Goal: Task Accomplishment & Management: Complete application form

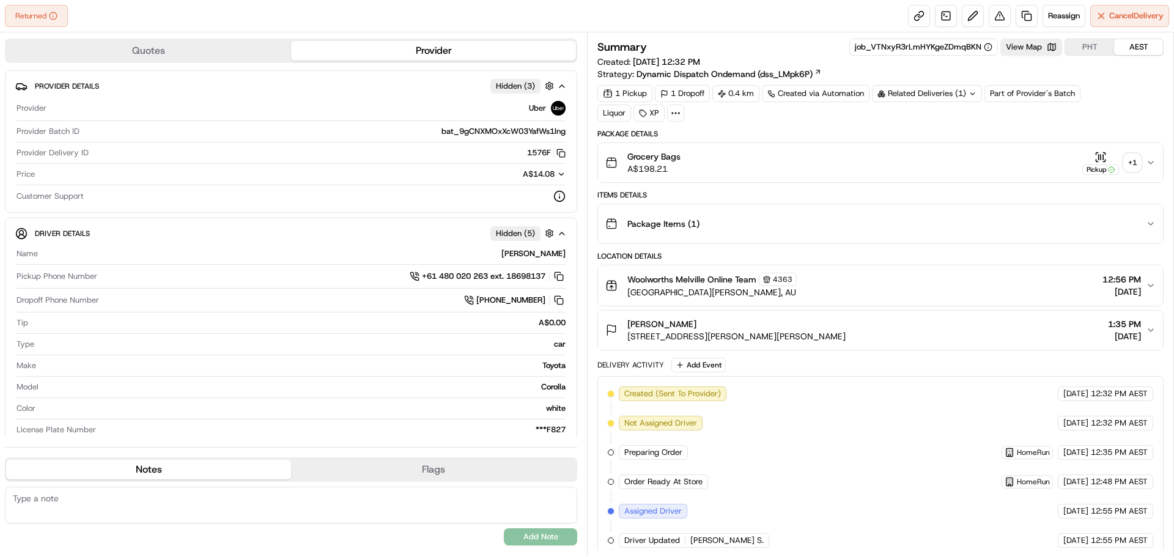
click at [1131, 164] on div "+ 1" at bounding box center [1131, 162] width 17 height 17
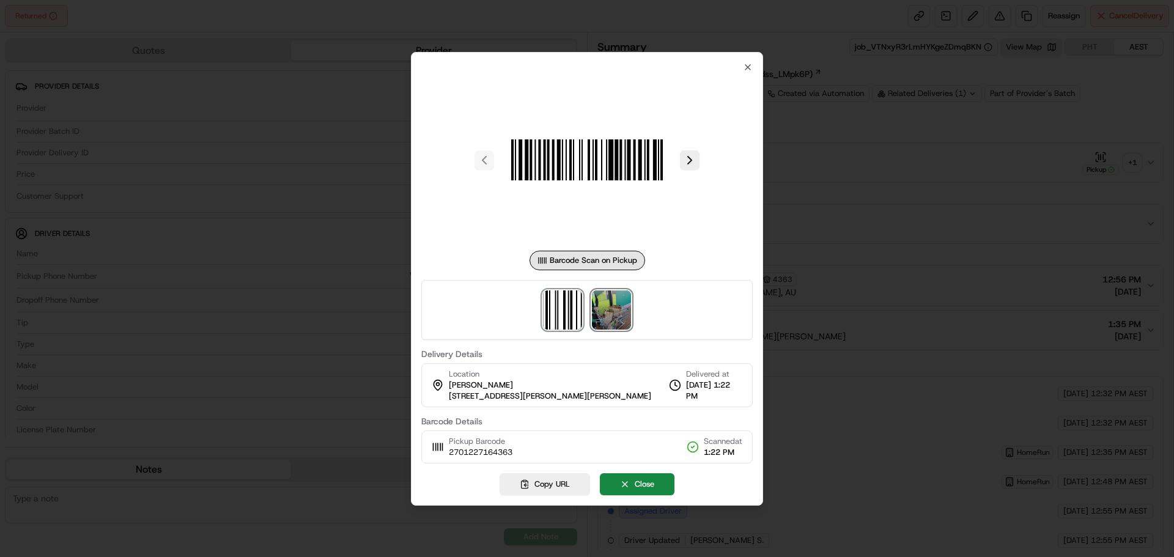
click at [607, 312] on img at bounding box center [611, 309] width 39 height 39
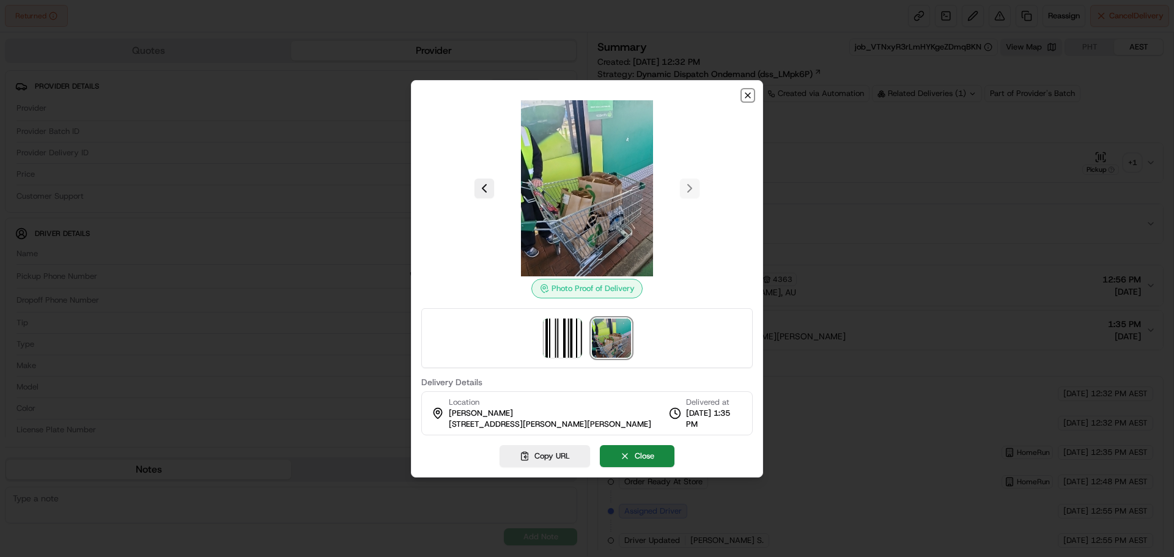
click at [744, 92] on icon "button" at bounding box center [748, 95] width 10 height 10
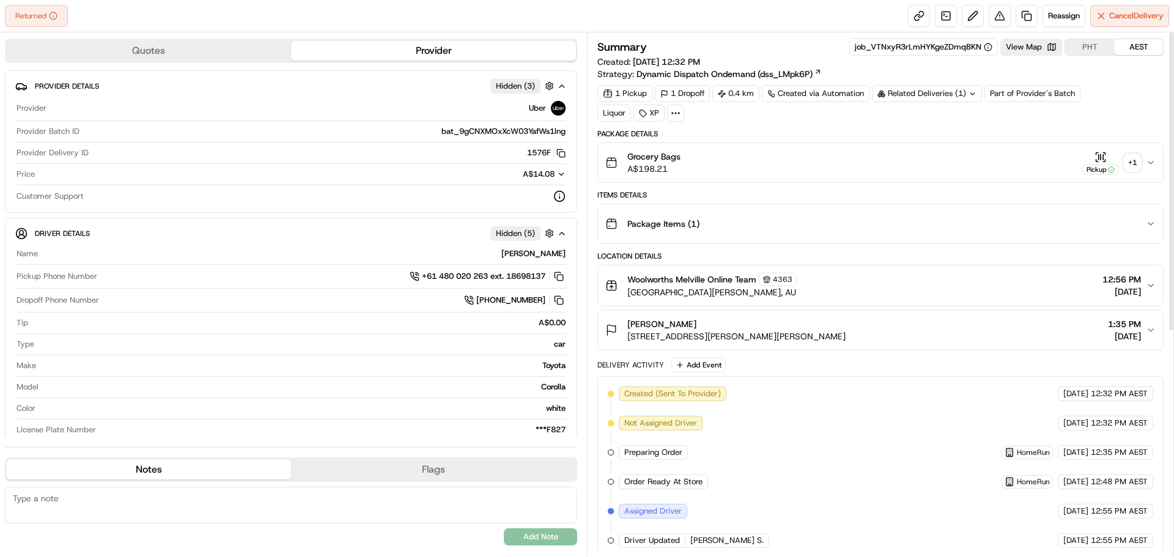
click at [1135, 158] on div "+ 1" at bounding box center [1131, 162] width 17 height 17
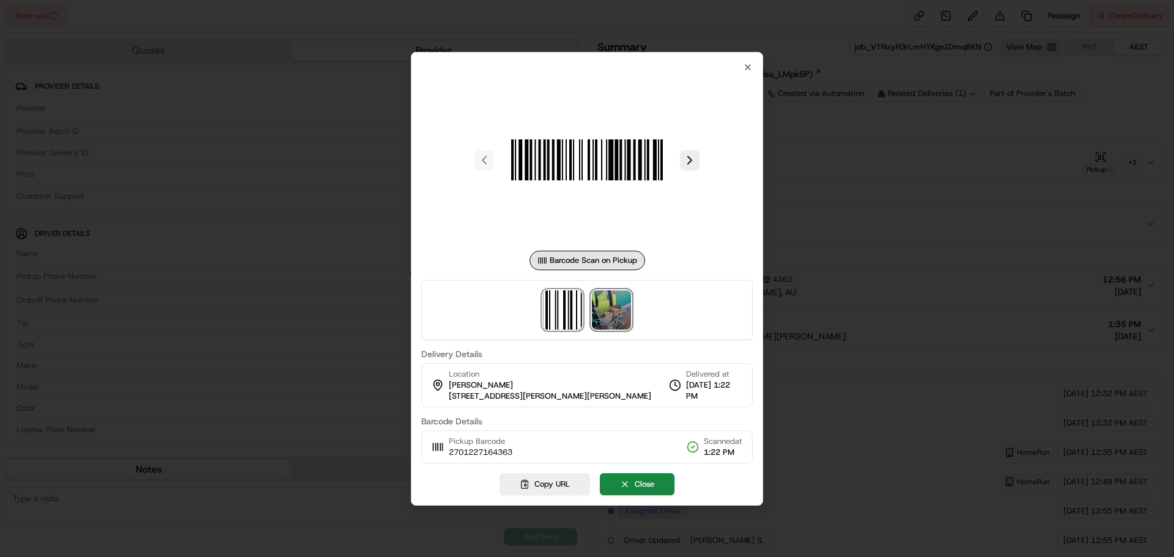
click at [604, 315] on img at bounding box center [611, 309] width 39 height 39
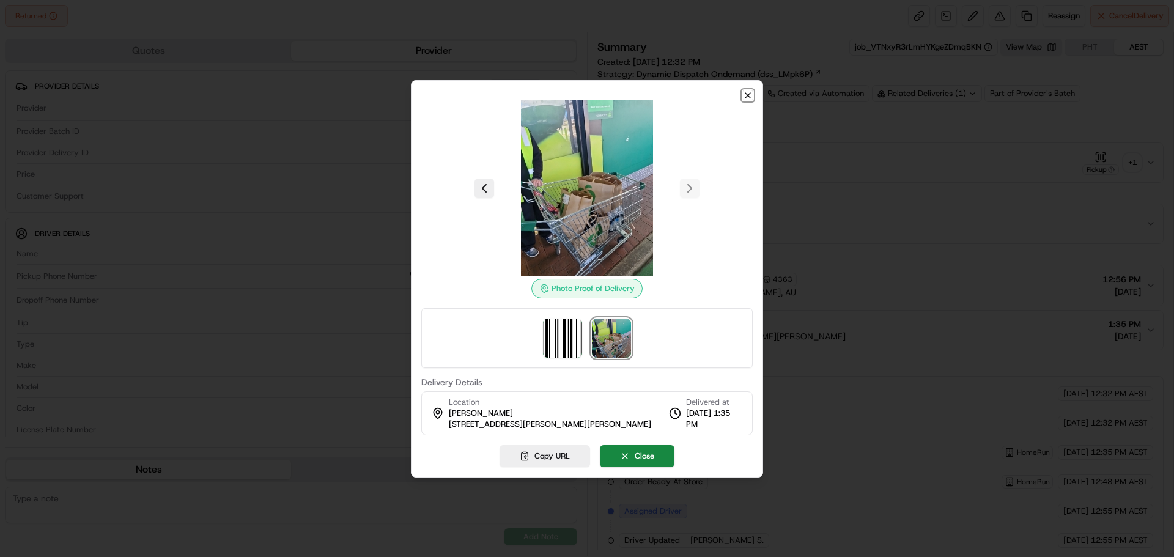
click at [746, 95] on icon "button" at bounding box center [748, 95] width 10 height 10
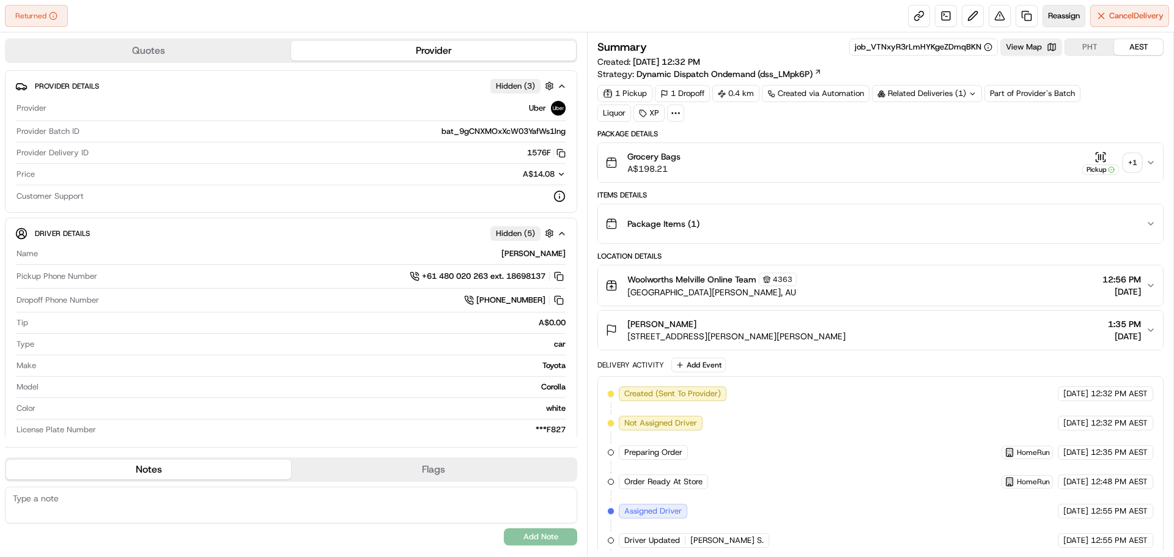
click at [1064, 15] on span "Reassign" at bounding box center [1064, 15] width 32 height 11
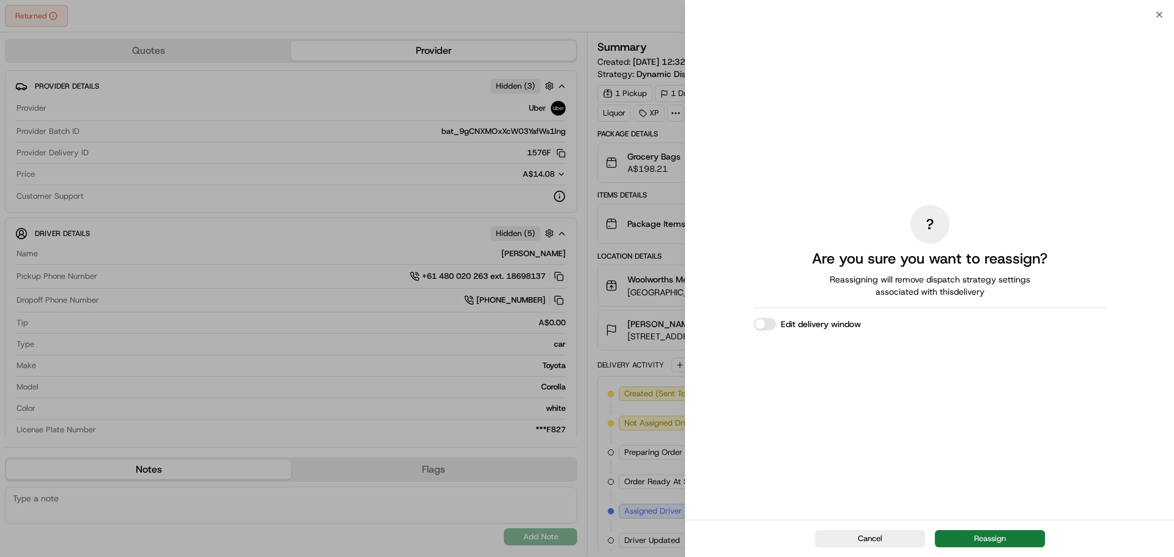
click at [999, 540] on button "Reassign" at bounding box center [990, 538] width 110 height 17
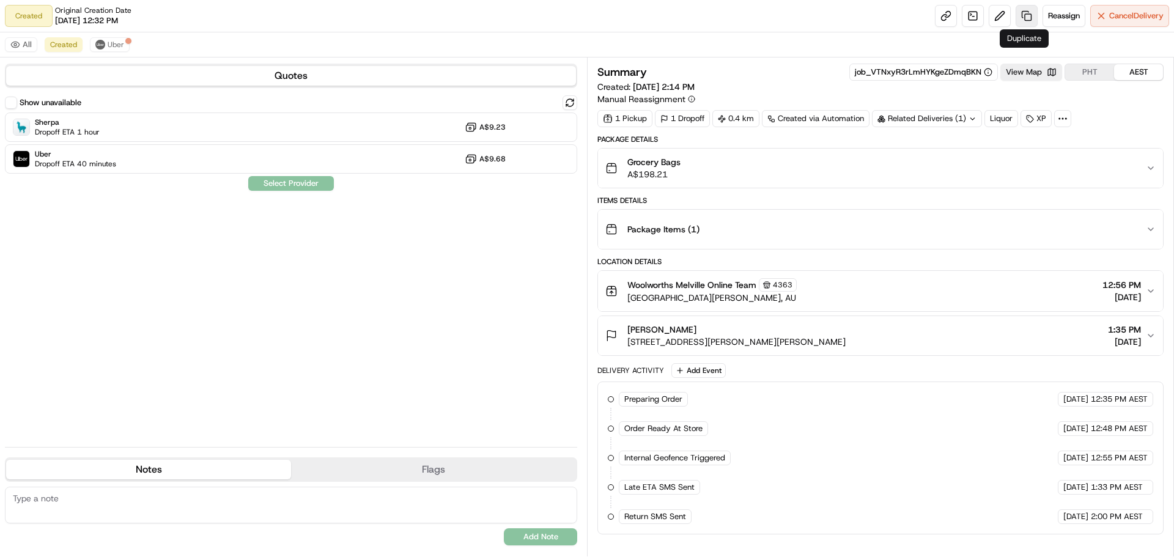
click at [1026, 19] on link at bounding box center [1026, 16] width 22 height 22
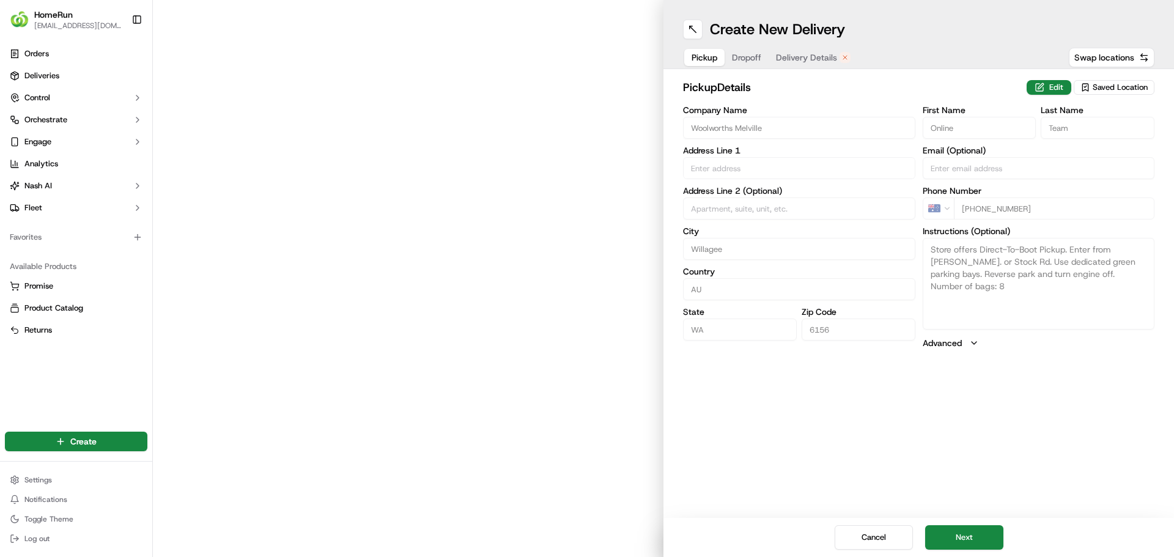
type input "Cnr Stock Road And Leach Highway"
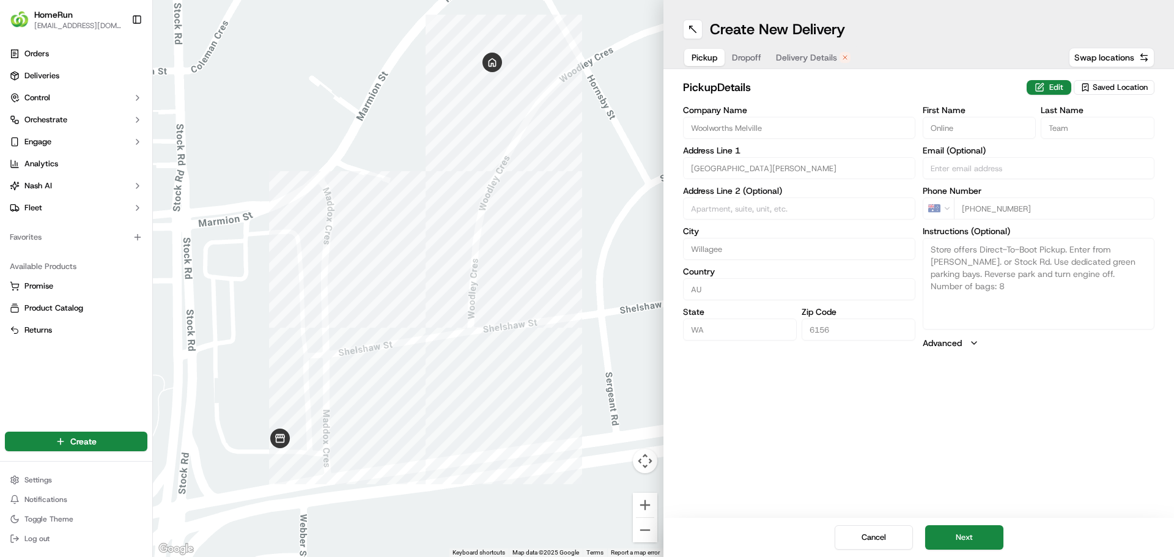
click at [793, 55] on span "Delivery Details" at bounding box center [806, 57] width 61 height 12
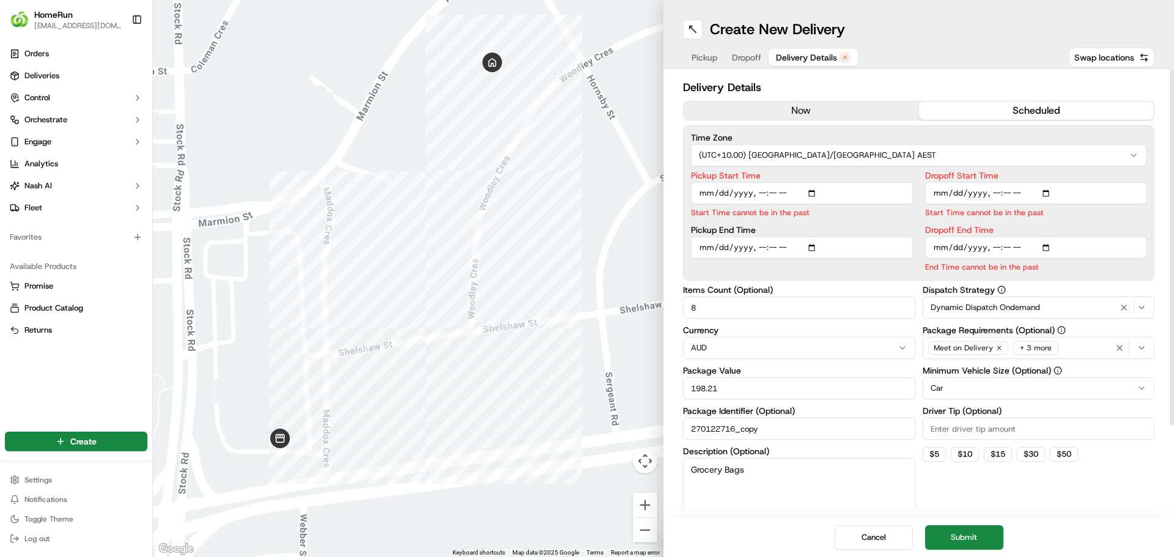
click at [811, 193] on input "Pickup Start Time" at bounding box center [802, 193] width 222 height 22
type input "2025-09-19T16:00"
click at [869, 395] on input "198.21" at bounding box center [799, 388] width 232 height 22
click at [992, 193] on input "Dropoff Start Time" at bounding box center [1036, 193] width 222 height 22
click at [994, 193] on input "Dropoff Start Time" at bounding box center [1036, 193] width 222 height 22
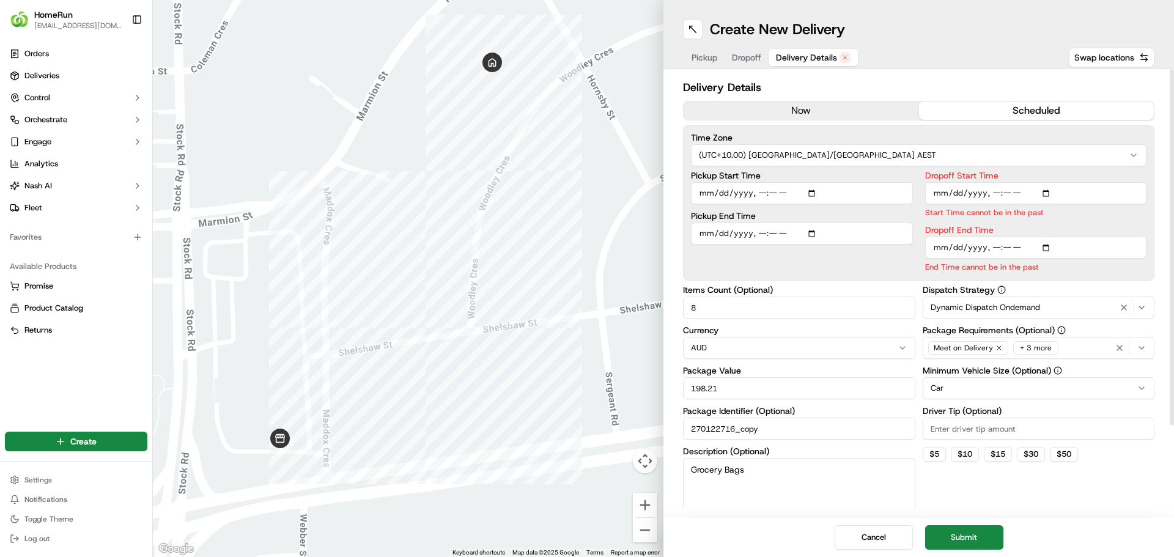
click at [1047, 193] on input "Dropoff Start Time" at bounding box center [1036, 193] width 222 height 22
type input "2025-09-19T16:10"
click at [891, 284] on div "Delivery Details now scheduled Time Zone (UTC+10.00) Australia/Sydney AEST Pick…" at bounding box center [918, 349] width 471 height 540
click at [979, 246] on input "Dropoff End Time" at bounding box center [1036, 248] width 222 height 22
click at [1002, 249] on input "Dropoff End Time" at bounding box center [1036, 248] width 222 height 22
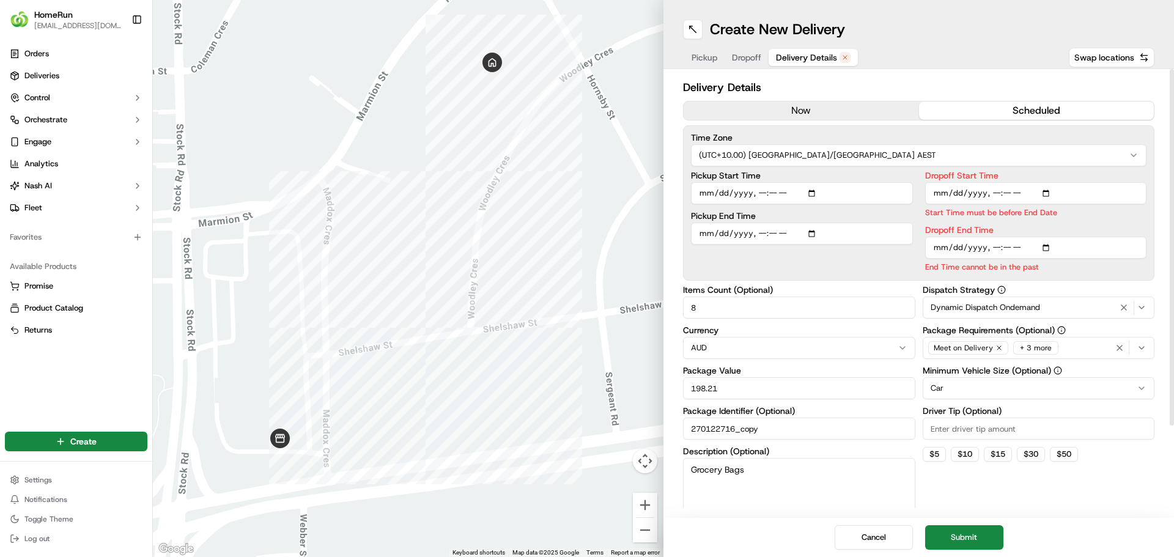
click at [997, 244] on input "Dropoff End Time" at bounding box center [1036, 248] width 222 height 22
click at [1046, 248] on input "Dropoff End Time" at bounding box center [1036, 248] width 222 height 22
type input "2025-09-19T17:00"
click at [861, 326] on div "Currency AUD" at bounding box center [799, 342] width 232 height 33
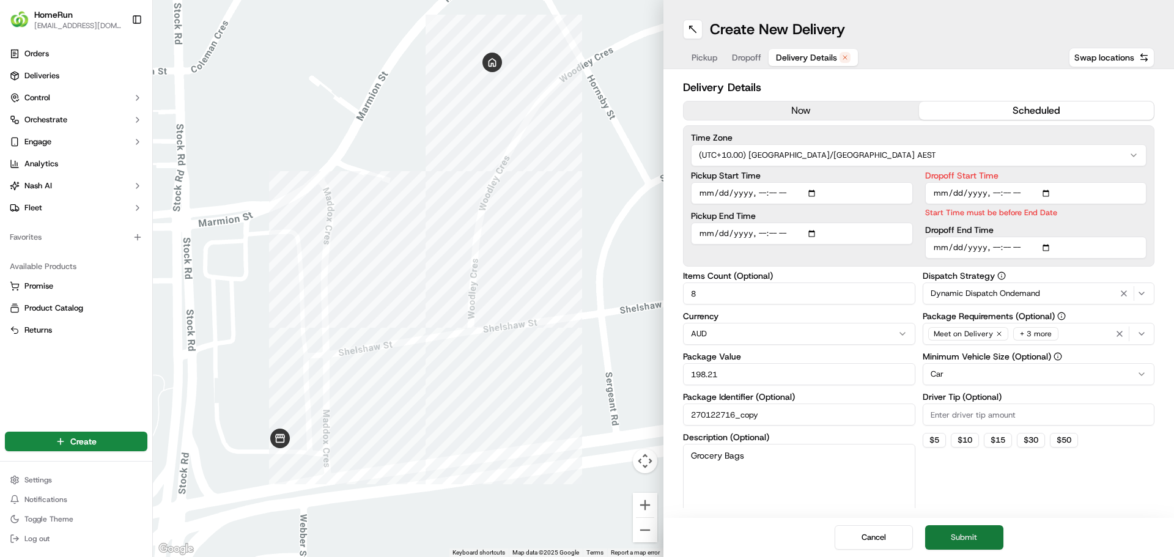
click at [979, 540] on button "Submit" at bounding box center [964, 537] width 78 height 24
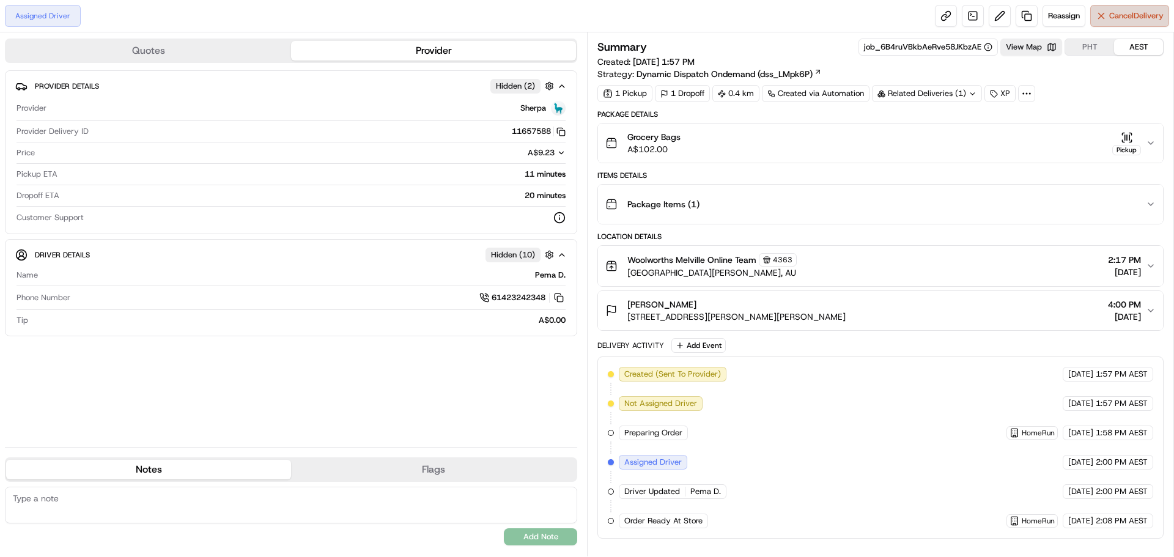
click at [1124, 12] on span "Cancel Delivery" at bounding box center [1136, 15] width 54 height 11
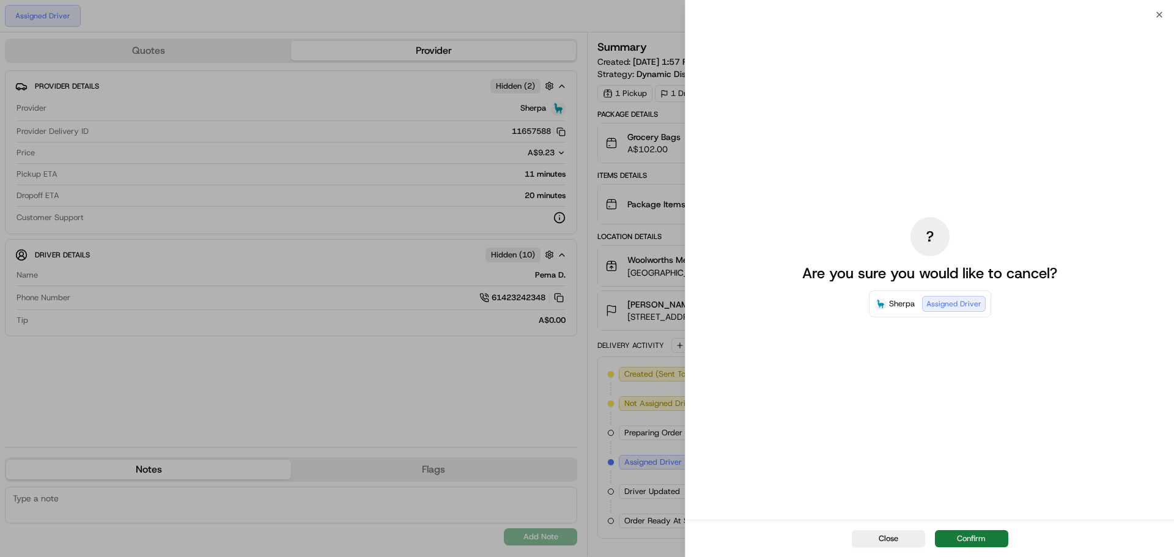
click at [981, 540] on button "Confirm" at bounding box center [971, 538] width 73 height 17
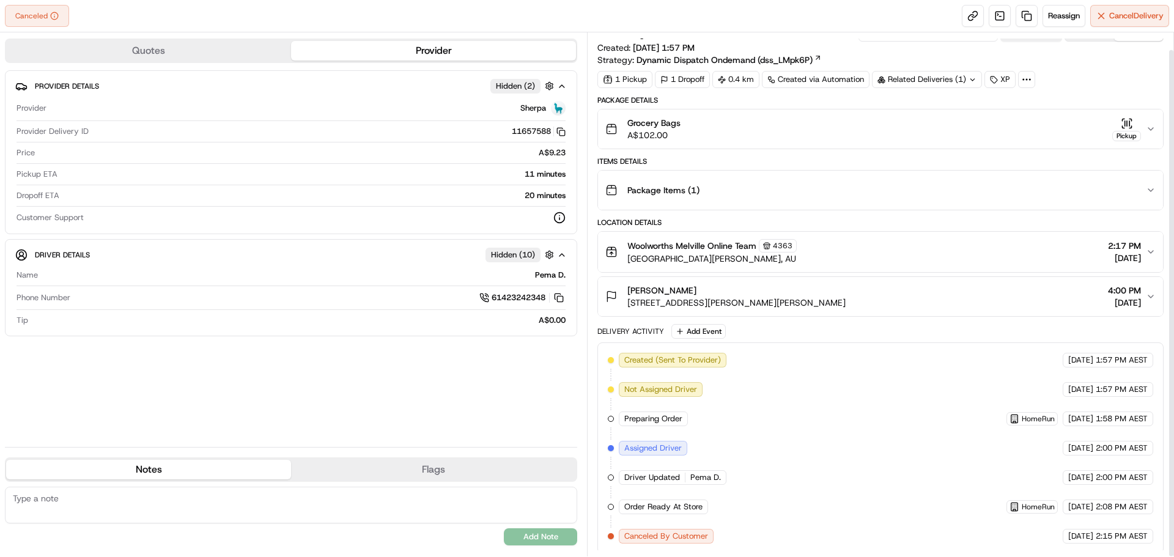
scroll to position [18, 0]
